Goal: Information Seeking & Learning: Learn about a topic

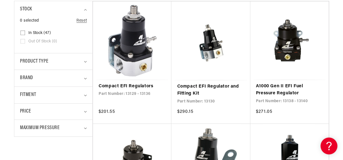
scroll to position [167, 0]
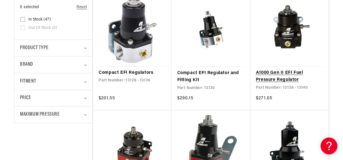
click at [263, 71] on link "A1000 Gen II EFI Fuel Pressure Regulator" at bounding box center [289, 76] width 67 height 14
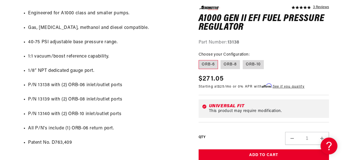
scroll to position [331, 0]
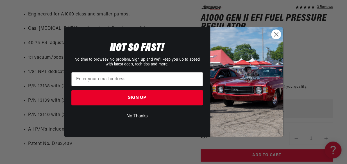
click at [276, 33] on circle "Close dialog" at bounding box center [275, 34] width 9 height 9
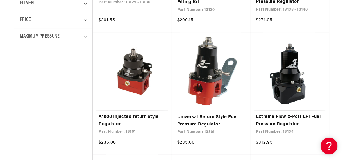
scroll to position [269, 0]
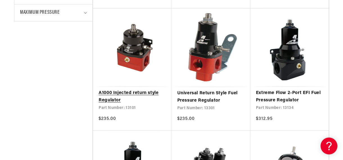
click at [142, 90] on link "A1000 Injected return style Regulator" at bounding box center [132, 97] width 67 height 14
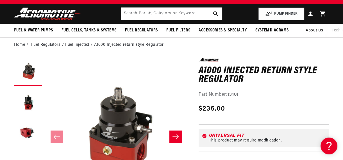
scroll to position [41, 0]
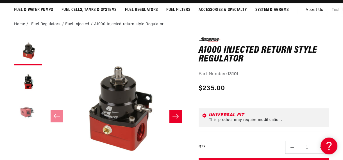
click at [30, 116] on button "Load image 3 in gallery view" at bounding box center [28, 113] width 28 height 28
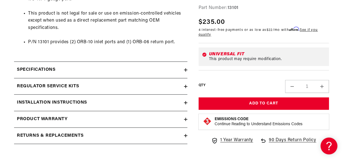
scroll to position [362, 0]
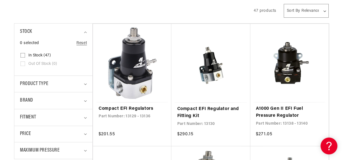
scroll to position [150, 0]
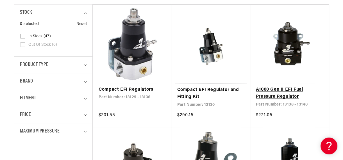
click at [295, 86] on link "A1000 Gen II EFI Fuel Pressure Regulator" at bounding box center [289, 93] width 67 height 14
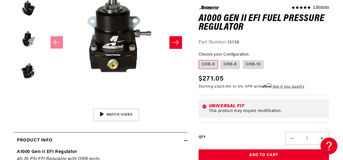
scroll to position [116, 0]
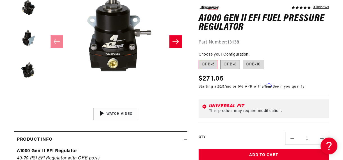
click at [228, 67] on label "ORB-8" at bounding box center [230, 64] width 19 height 9
click at [221, 59] on input "ORB-8" at bounding box center [221, 59] width 0 height 0
radio input "true"
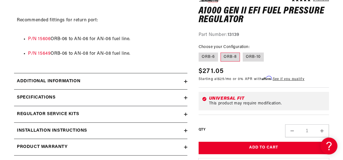
scroll to position [562, 0]
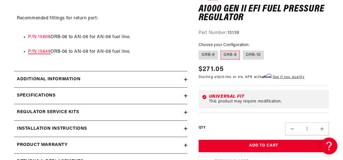
click at [39, 50] on link "P/N 15649" at bounding box center [39, 51] width 22 height 4
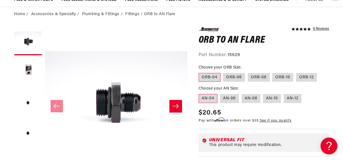
scroll to position [54, 0]
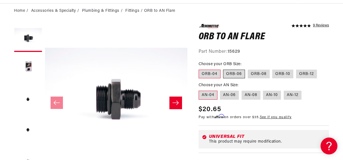
click at [235, 73] on label "ORB-06" at bounding box center [234, 74] width 22 height 9
click at [224, 69] on input "ORB-06" at bounding box center [224, 69] width 0 height 0
radio input "true"
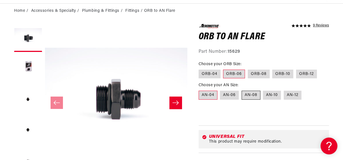
click at [244, 96] on label "AN-08" at bounding box center [251, 95] width 19 height 9
click at [242, 90] on input "AN-08" at bounding box center [242, 90] width 0 height 0
radio input "true"
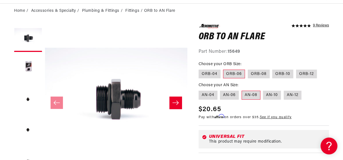
click at [173, 103] on icon "Slide right" at bounding box center [175, 103] width 6 height 4
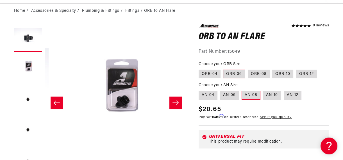
scroll to position [0, 142]
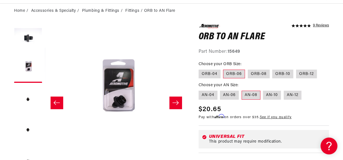
click at [173, 103] on icon "Slide right" at bounding box center [175, 103] width 6 height 4
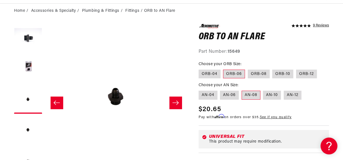
click at [173, 103] on icon "Slide right" at bounding box center [175, 103] width 6 height 4
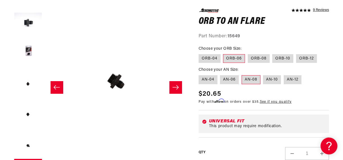
click at [45, 151] on button "Open media 5 in modal" at bounding box center [45, 151] width 0 height 0
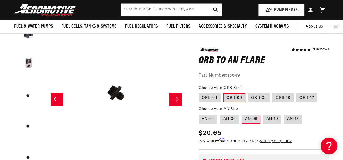
scroll to position [49, 0]
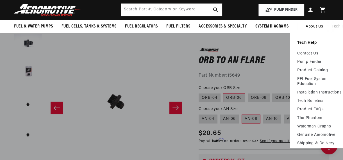
click at [333, 22] on summary "Tech Help" at bounding box center [341, 26] width 27 height 13
